Goal: Browse casually: Explore the website without a specific task or goal

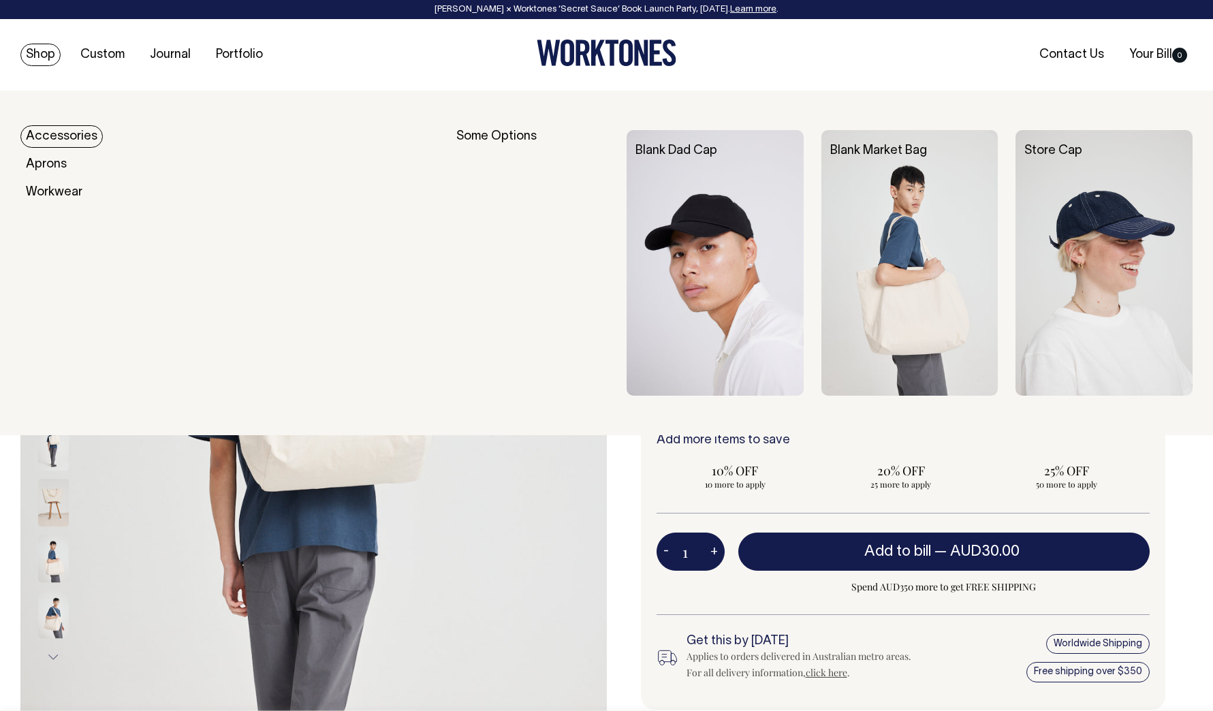
click at [42, 48] on link "Shop" at bounding box center [40, 55] width 40 height 22
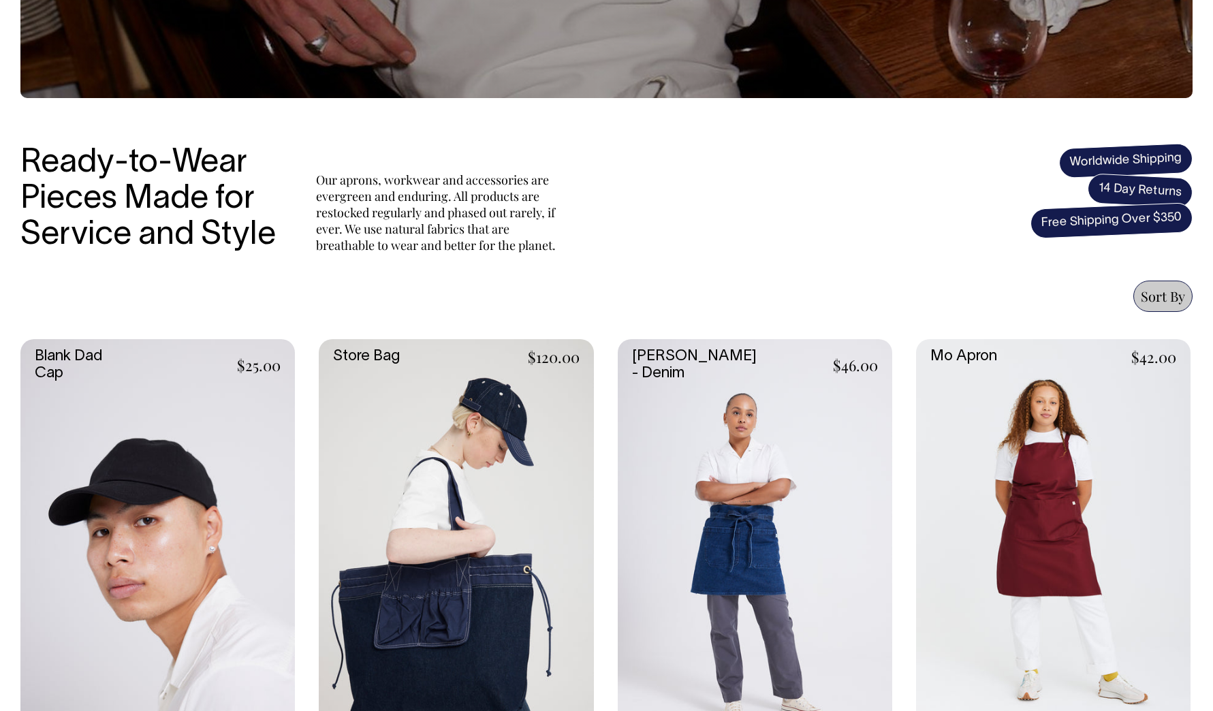
click at [392, 405] on link at bounding box center [456, 545] width 274 height 412
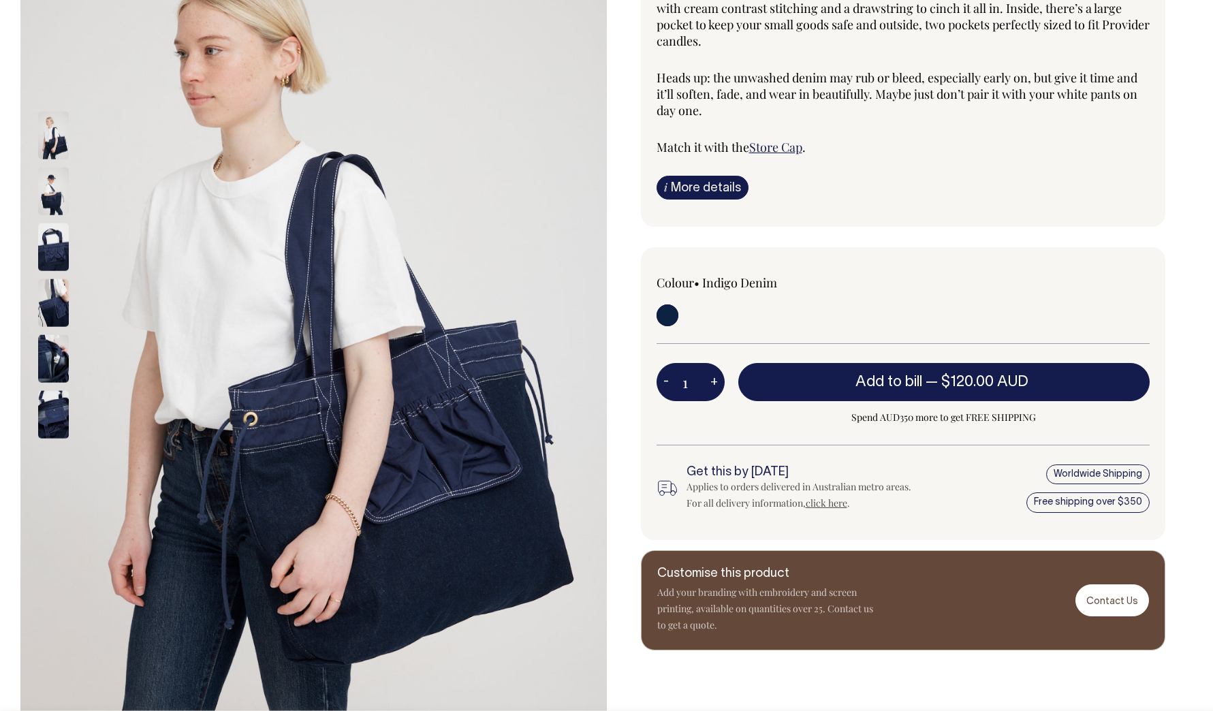
scroll to position [228, 0]
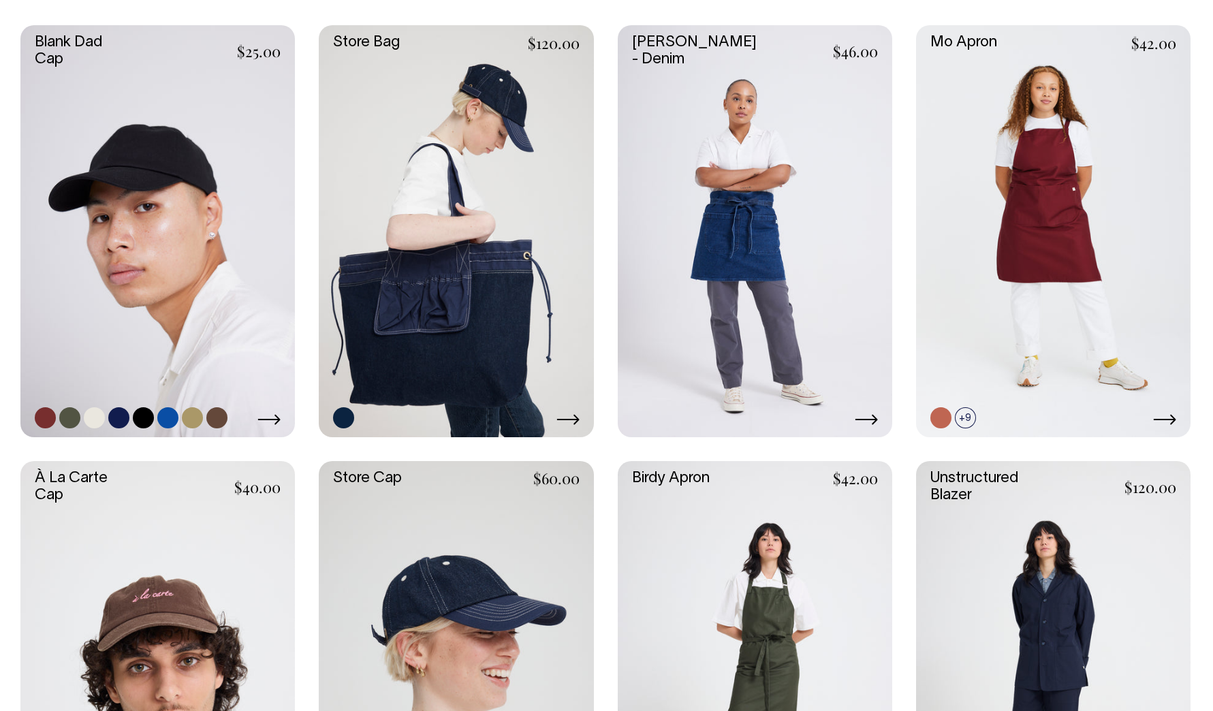
click at [176, 281] on link at bounding box center [157, 231] width 274 height 412
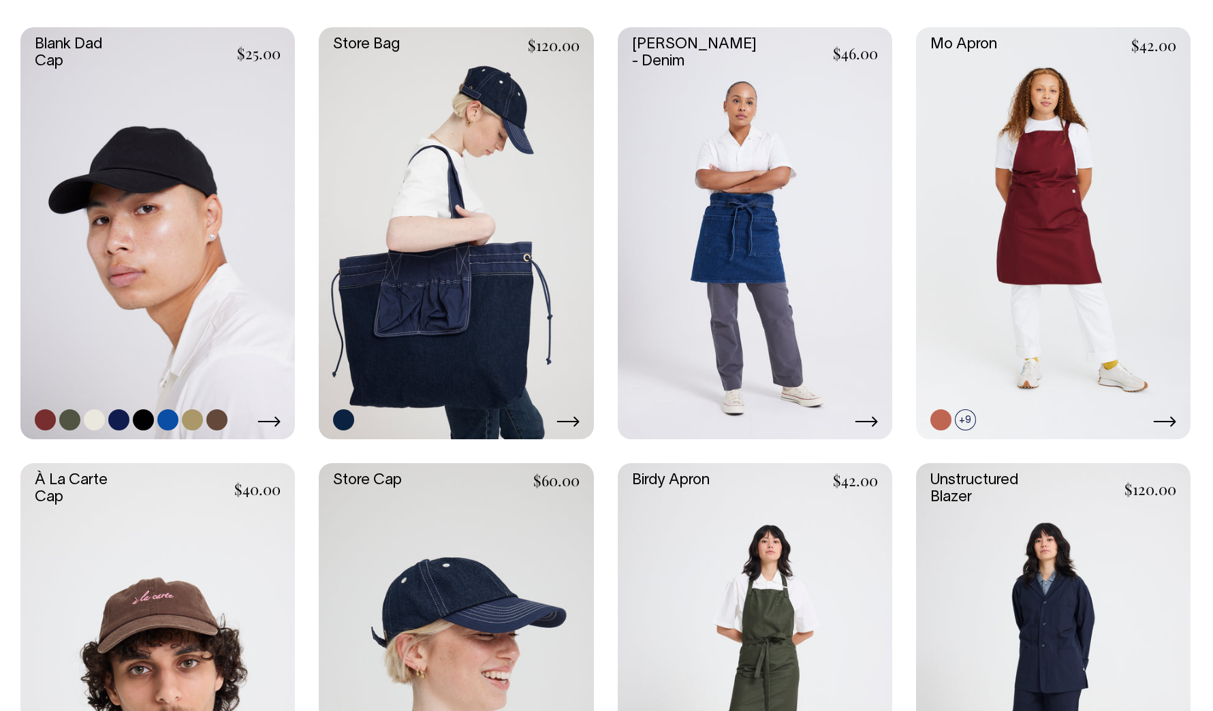
scroll to position [649, 0]
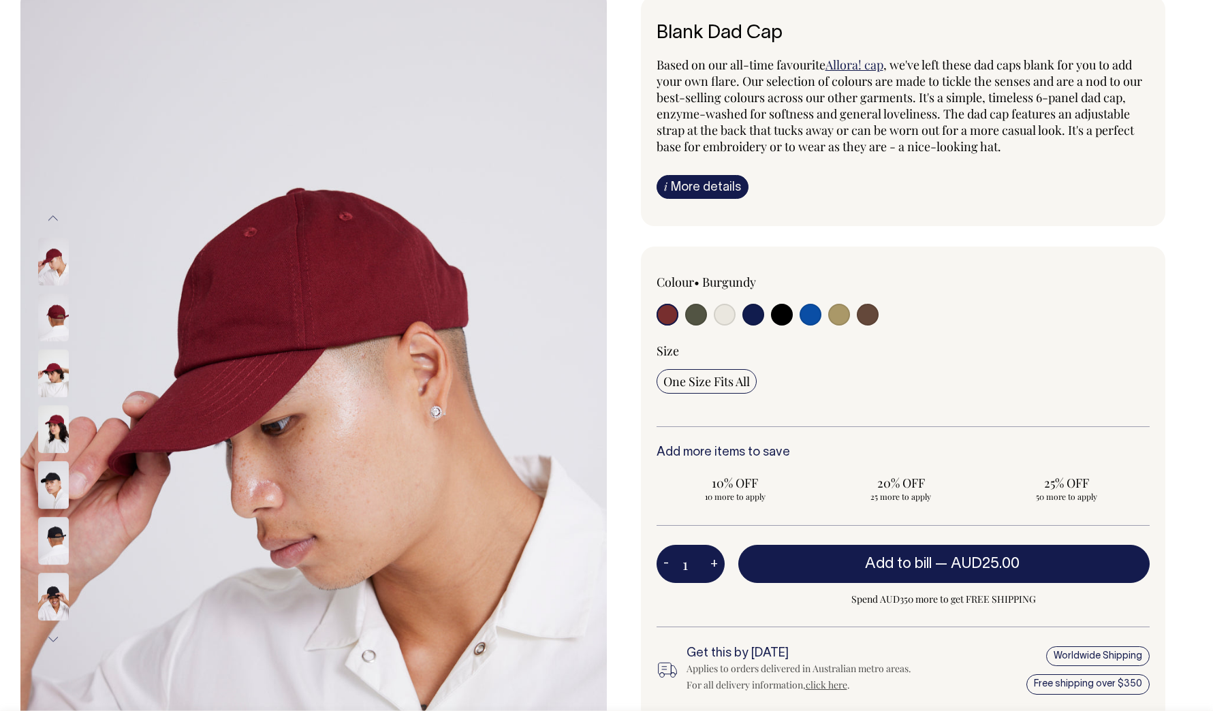
click at [759, 323] on label at bounding box center [753, 316] width 22 height 25
click at [759, 323] on input "radio" at bounding box center [753, 315] width 22 height 22
radio input "true"
select select "Dark Navy"
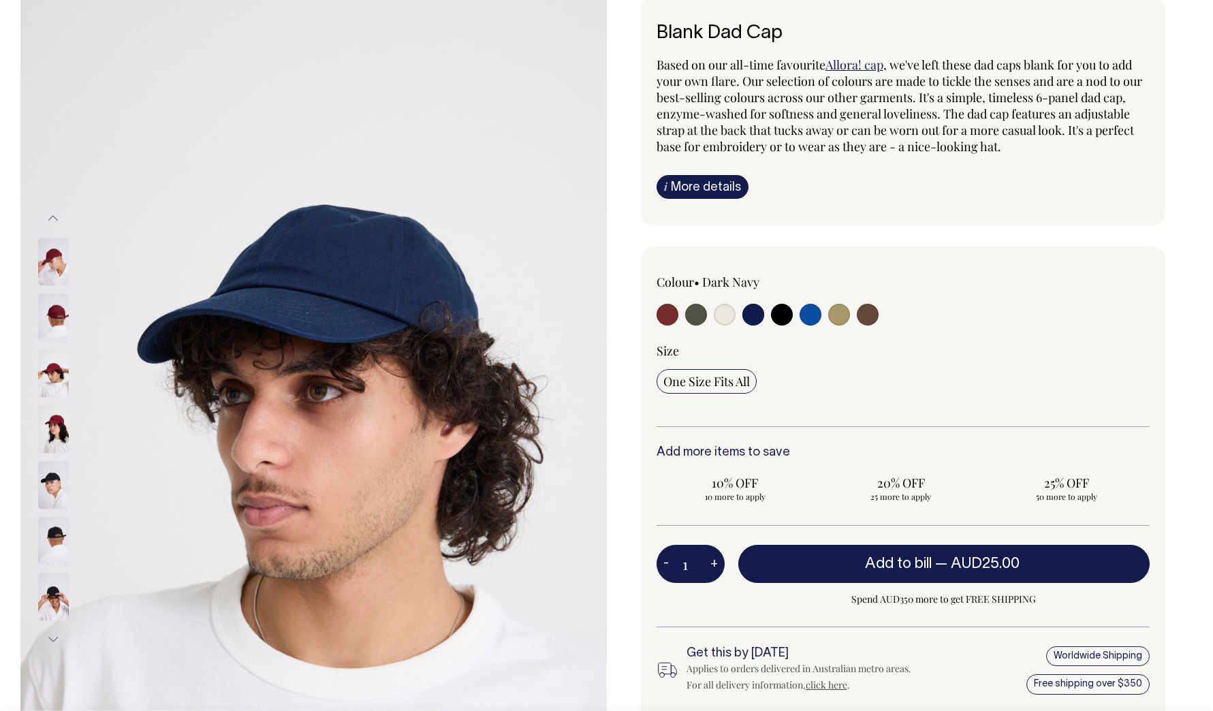
scroll to position [102, 0]
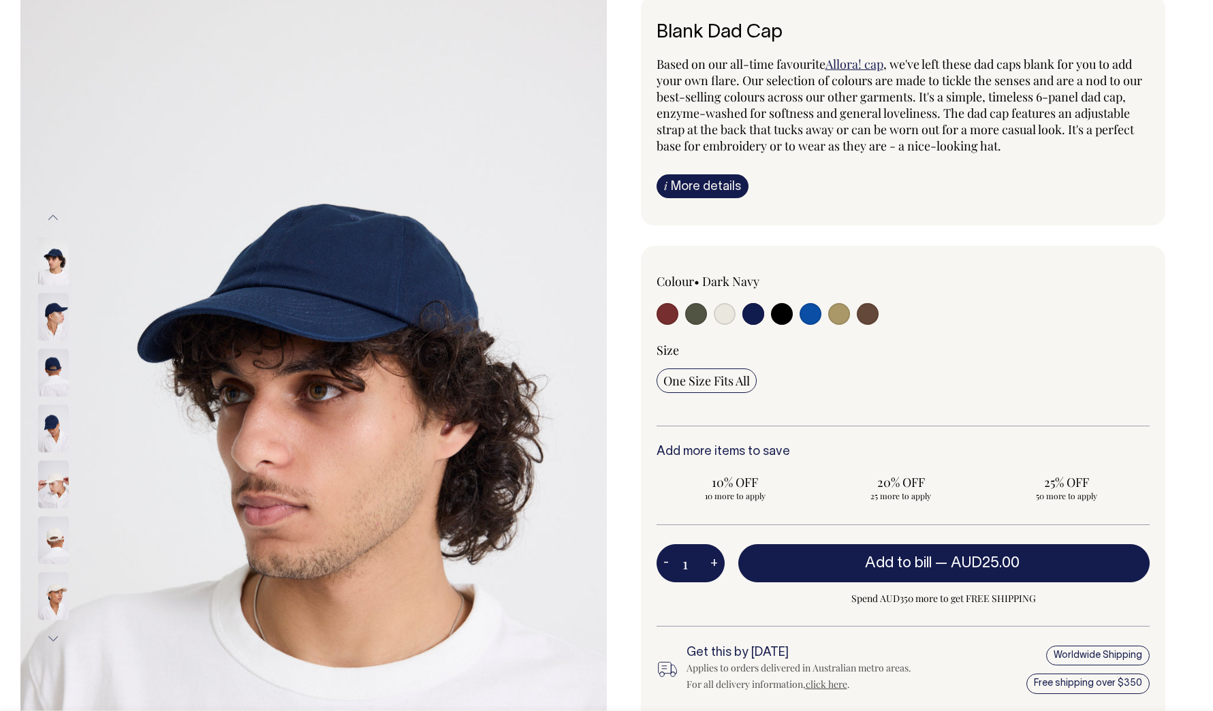
click at [806, 315] on input "radio" at bounding box center [811, 314] width 22 height 22
radio input "true"
select select "Worker Blue"
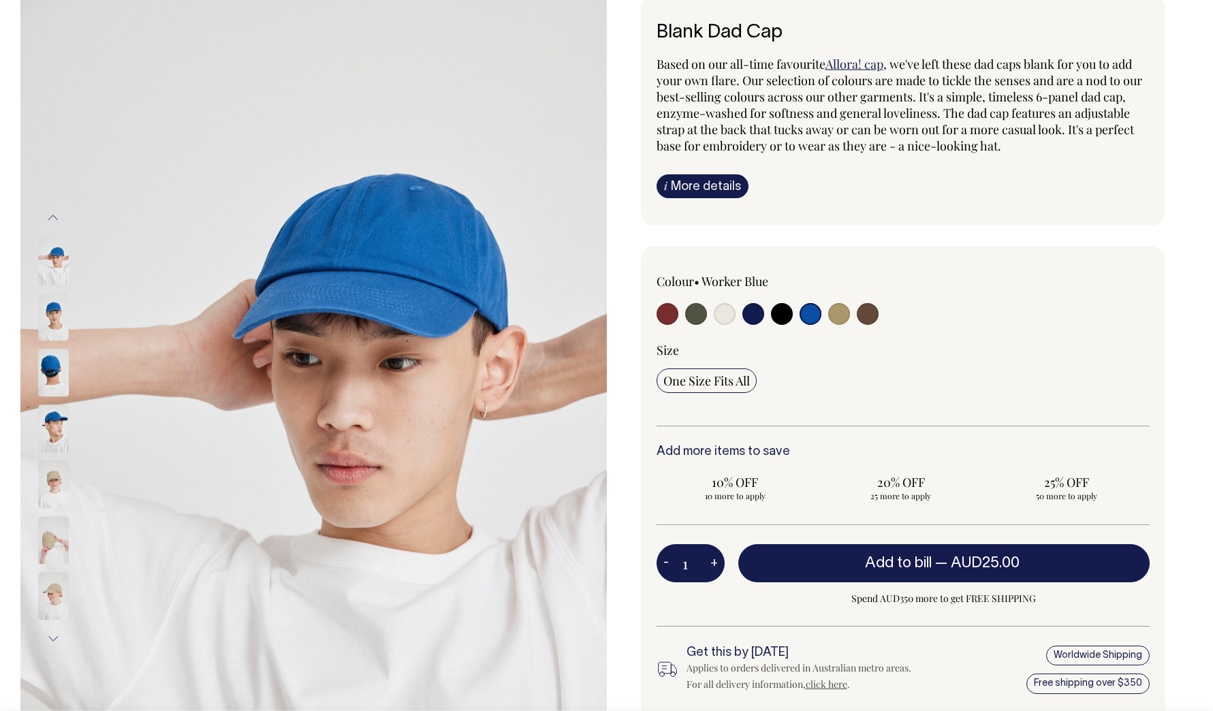
click at [851, 317] on div at bounding box center [756, 315] width 198 height 25
click at [860, 317] on input "radio" at bounding box center [868, 314] width 22 height 22
radio input "true"
select select "Espresso"
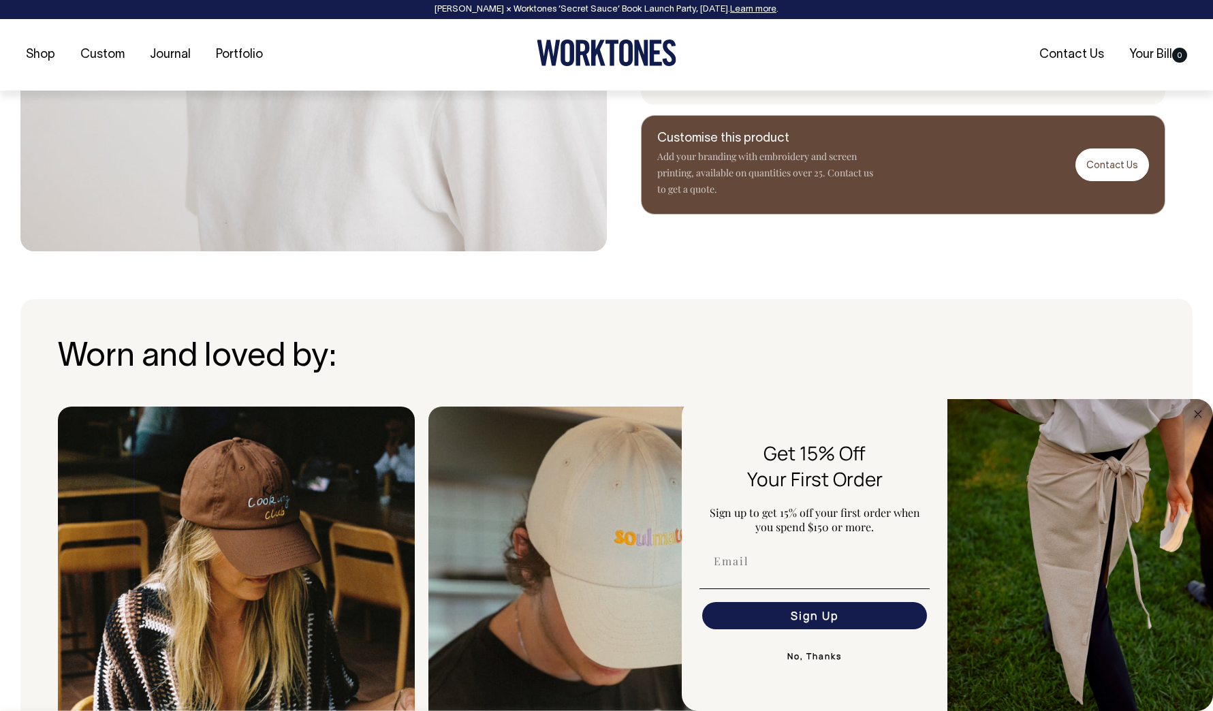
scroll to position [719, 0]
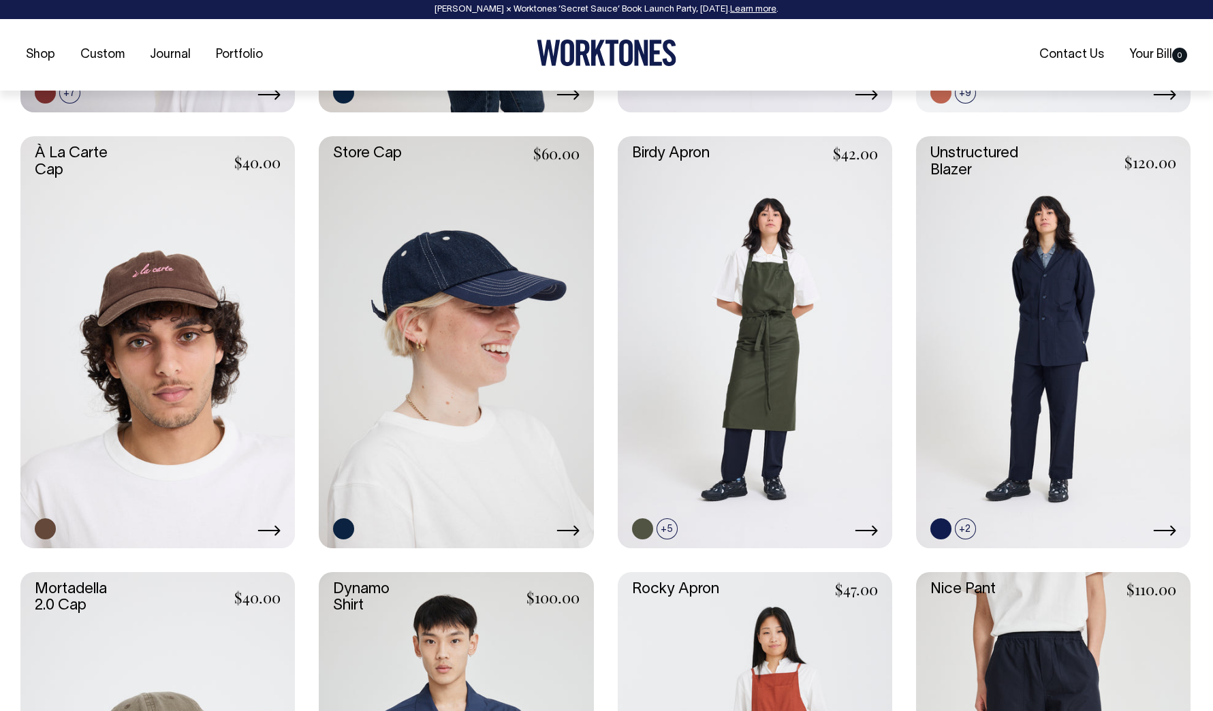
scroll to position [978, 0]
click at [172, 253] on link at bounding box center [157, 342] width 274 height 412
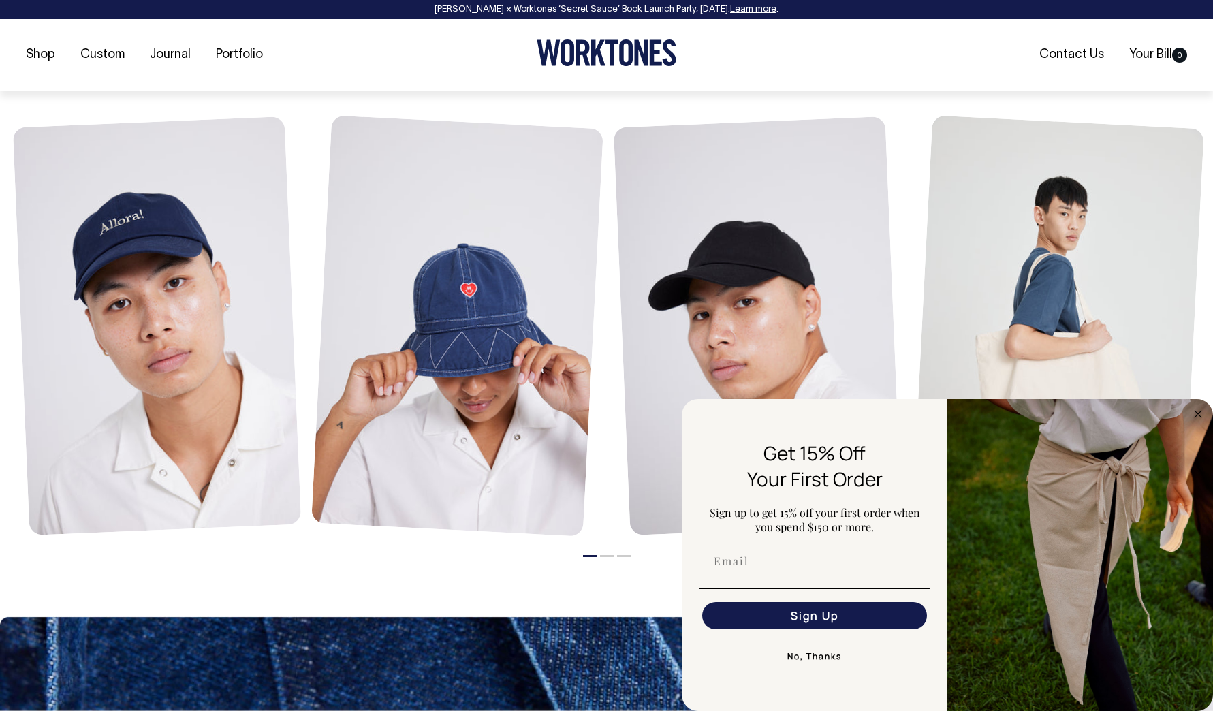
scroll to position [1040, 0]
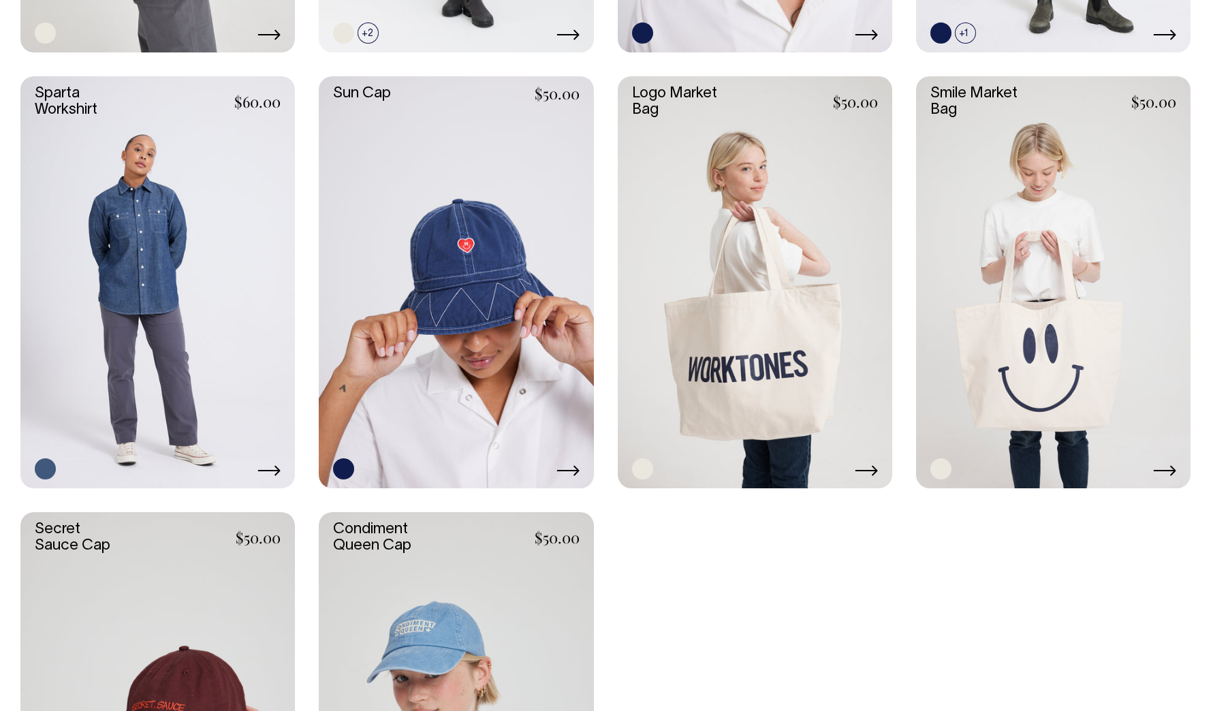
scroll to position [2781, 0]
click at [1005, 292] on link at bounding box center [1053, 282] width 274 height 412
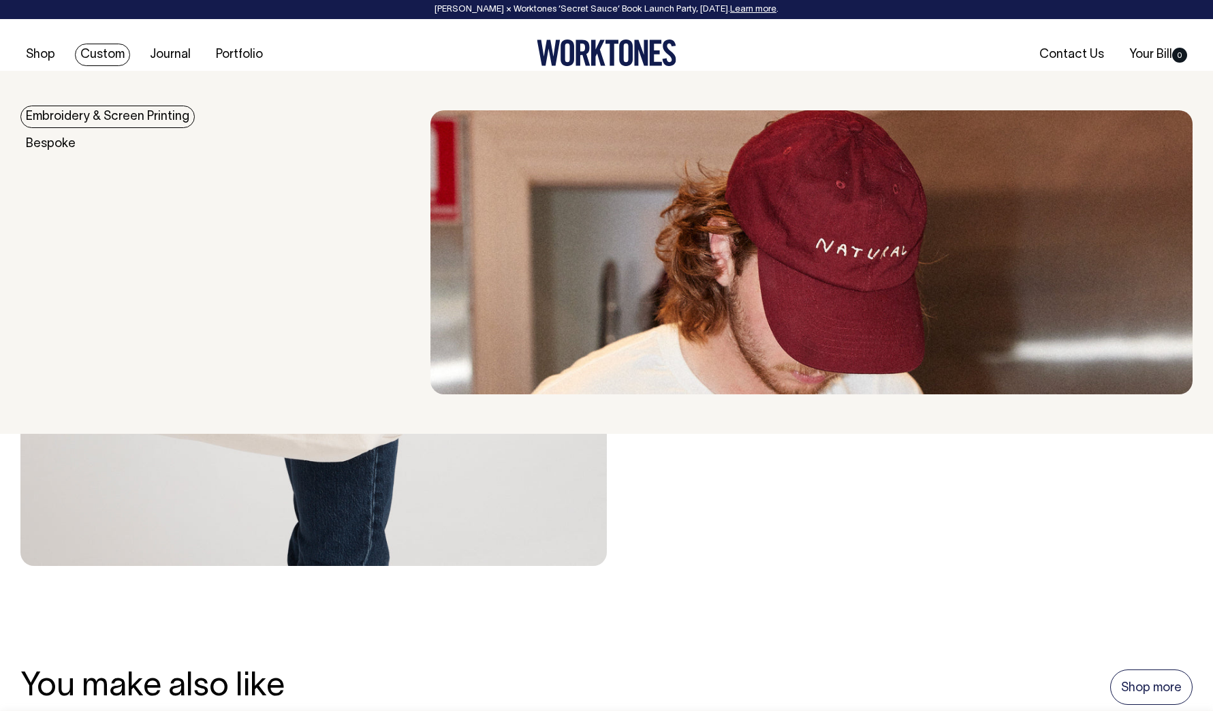
scroll to position [405, 0]
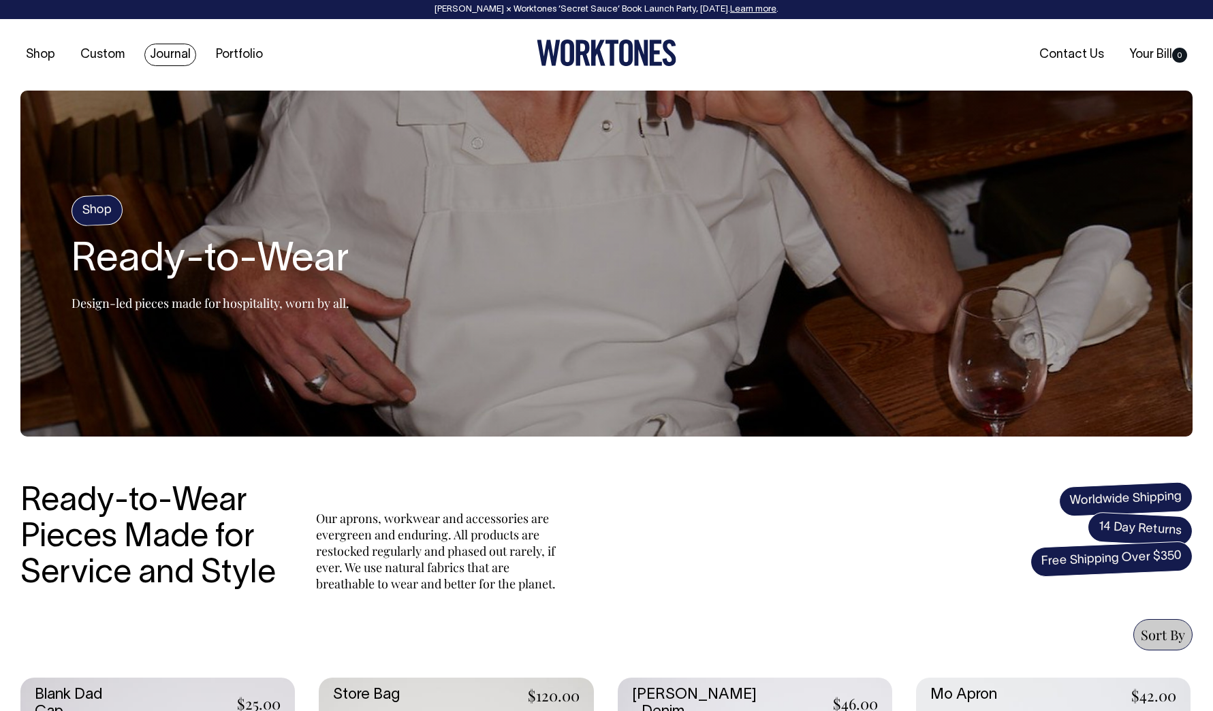
click at [165, 60] on link "Journal" at bounding box center [170, 55] width 52 height 22
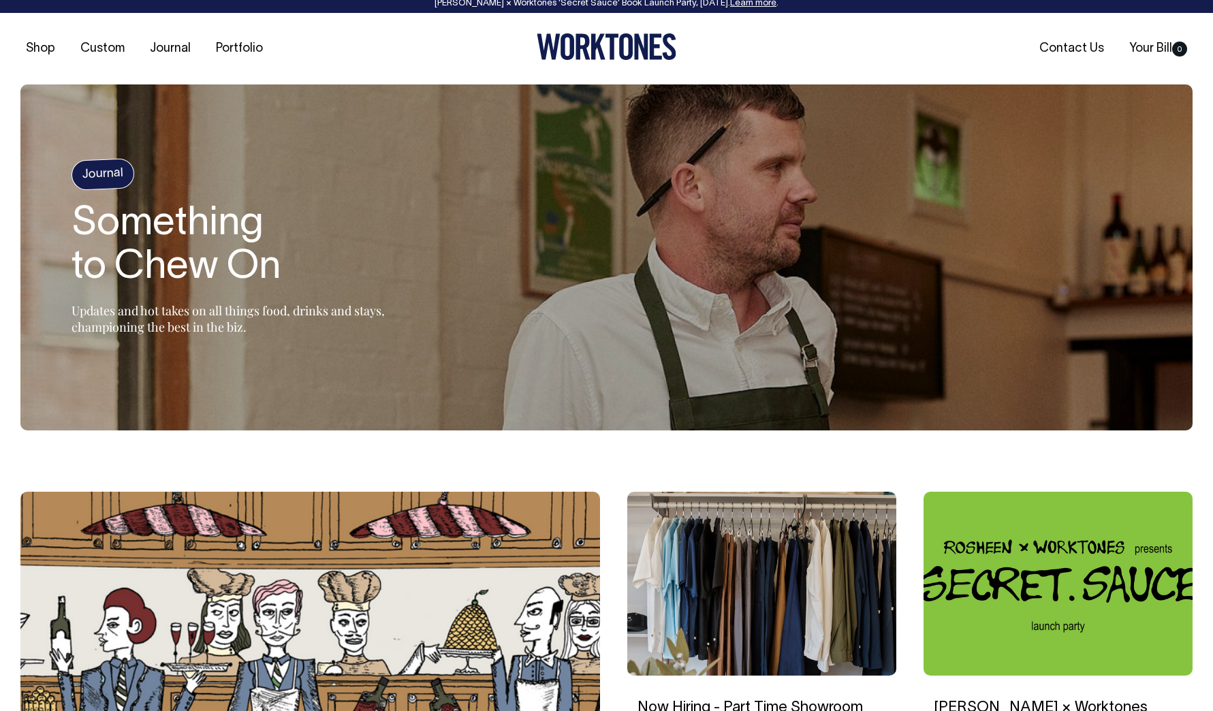
scroll to position [1, 0]
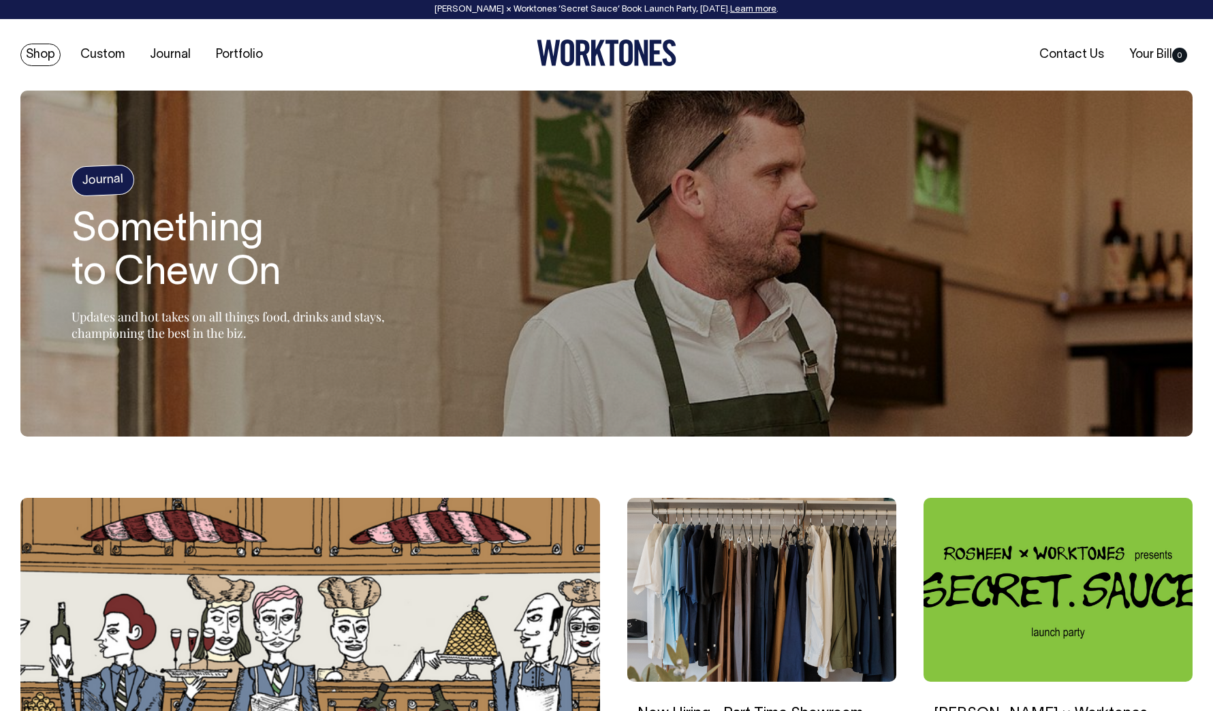
click at [40, 44] on link "Shop" at bounding box center [40, 55] width 40 height 22
